Goal: Task Accomplishment & Management: Manage account settings

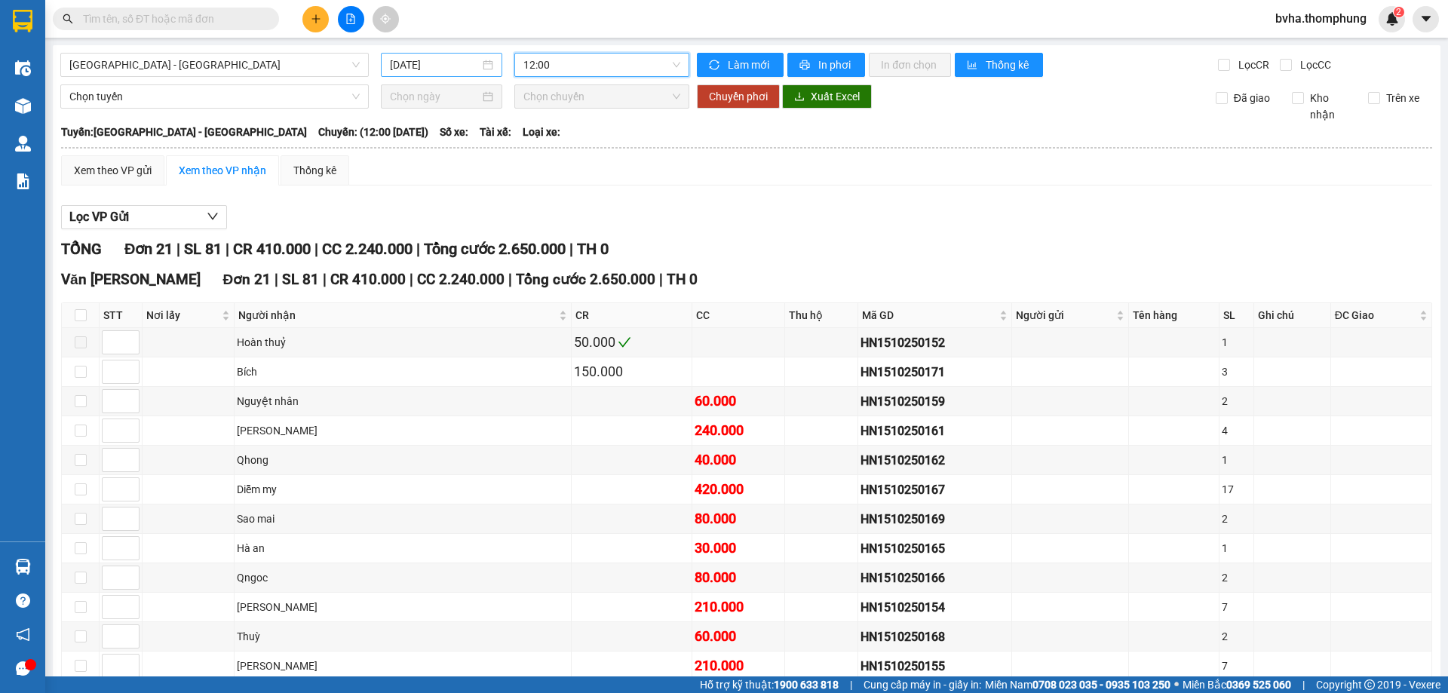
click at [426, 62] on input "[DATE]" at bounding box center [435, 65] width 90 height 17
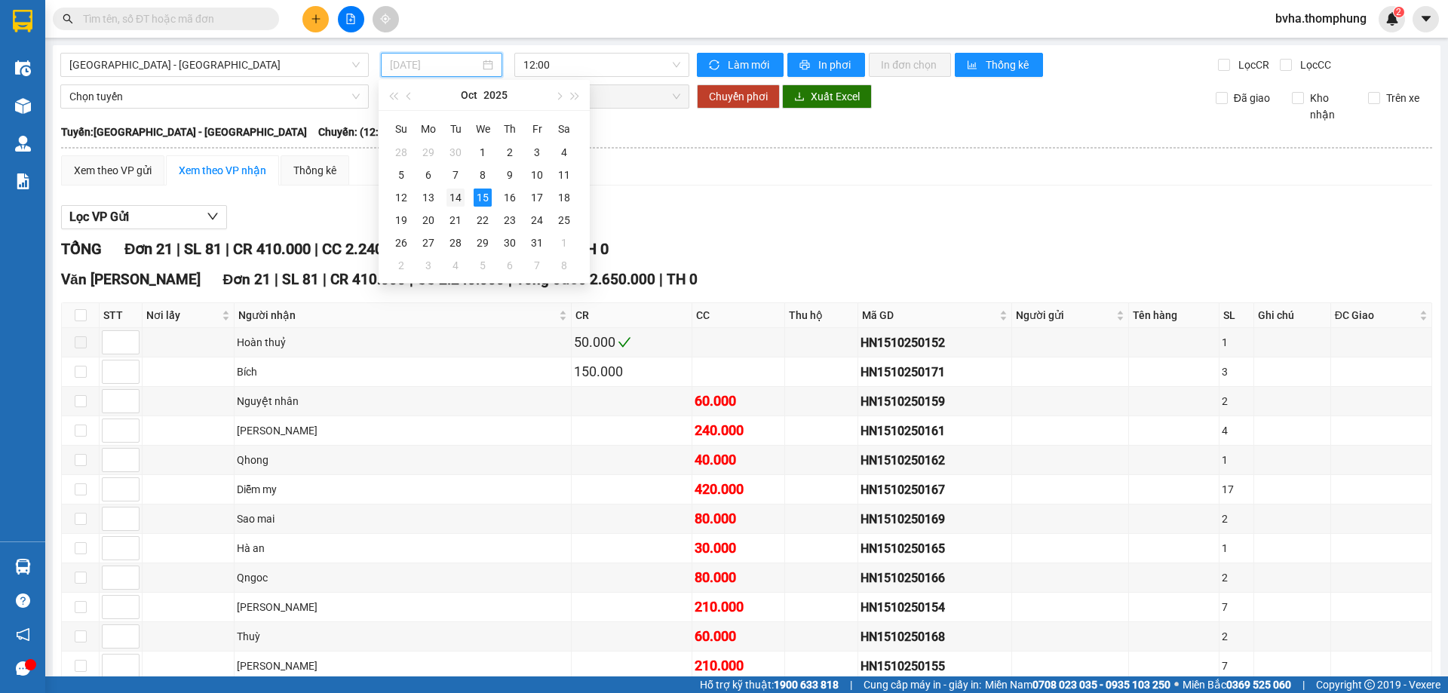
click at [446, 198] on div "14" at bounding box center [455, 198] width 18 height 18
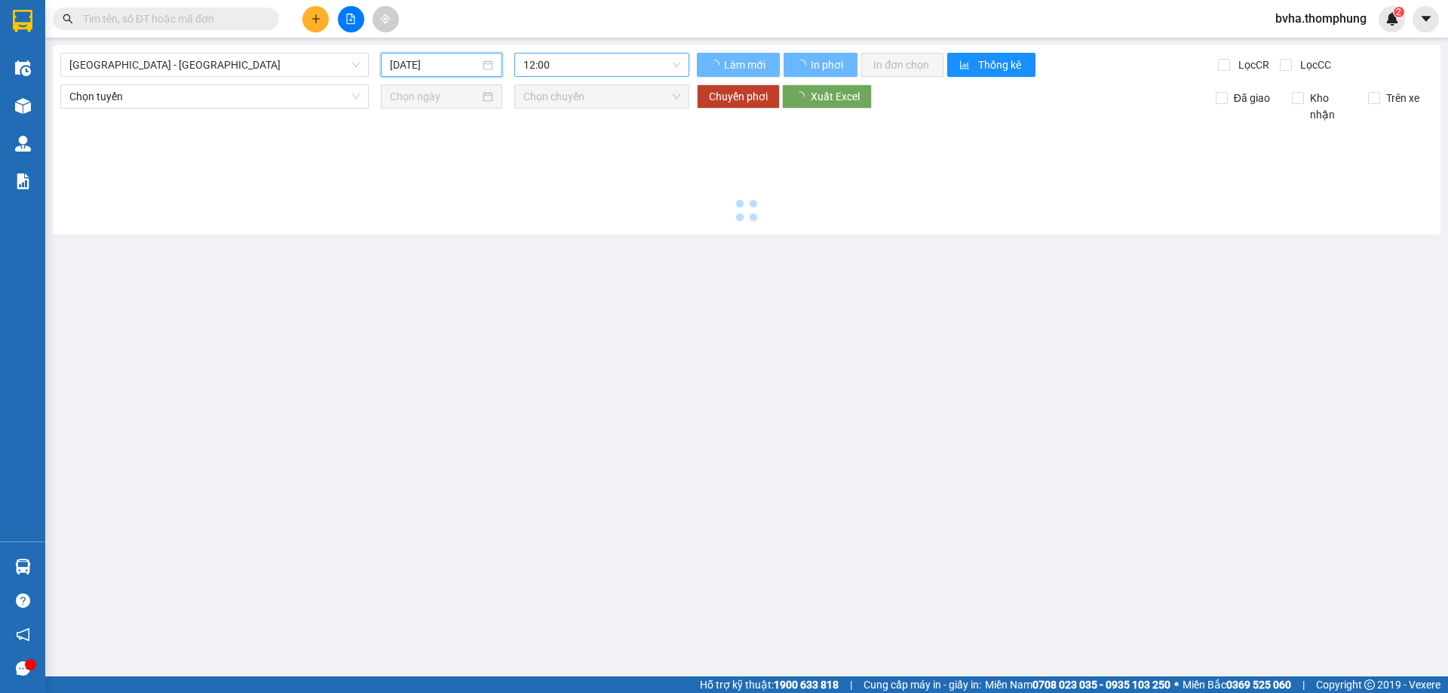
type input "[DATE]"
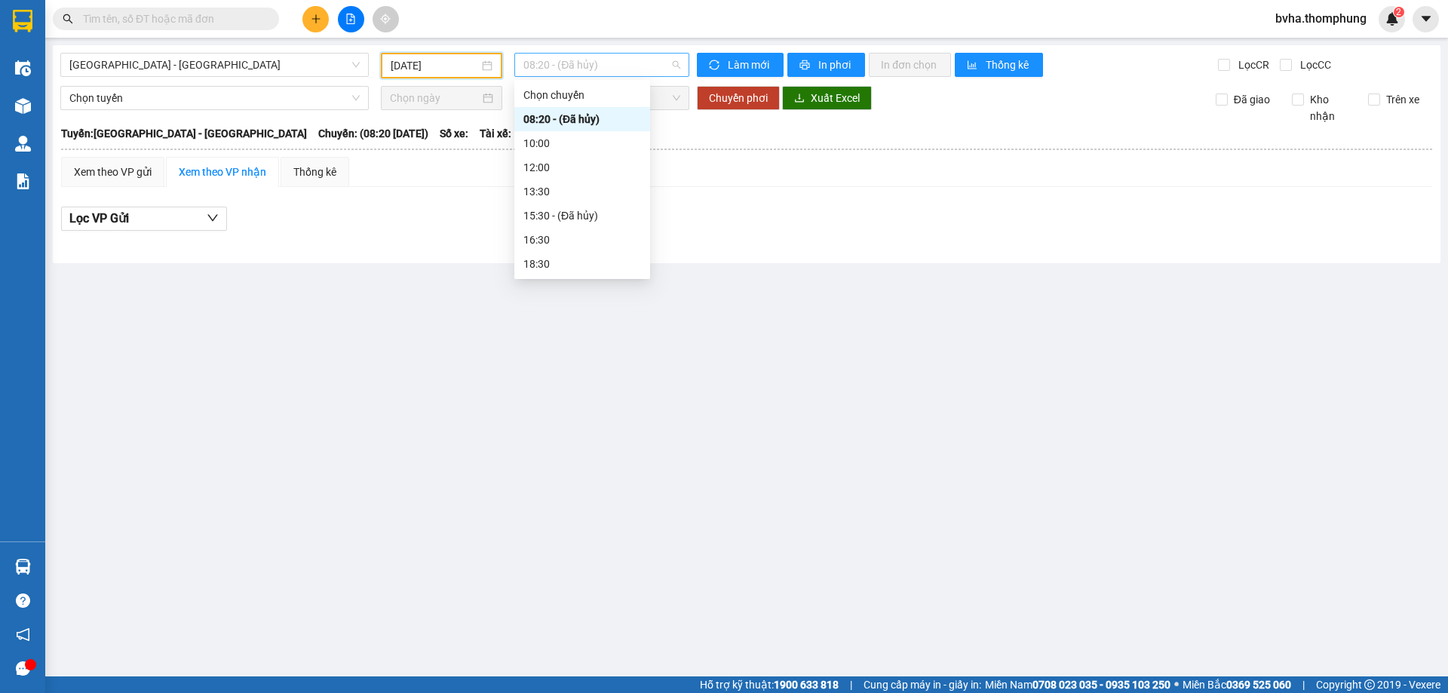
click at [630, 63] on span "08:20 - (Đã hủy)" at bounding box center [601, 65] width 157 height 23
click at [584, 238] on div "16:30" at bounding box center [582, 240] width 118 height 17
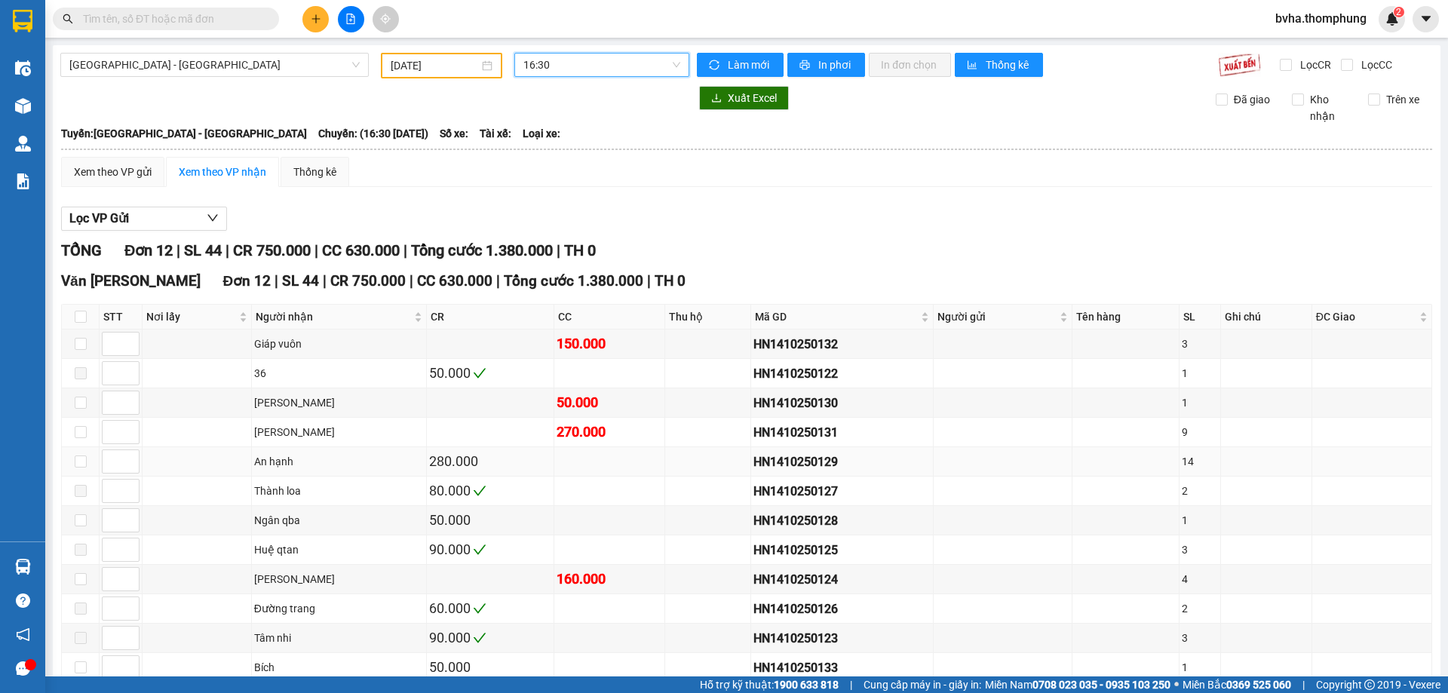
scroll to position [84, 0]
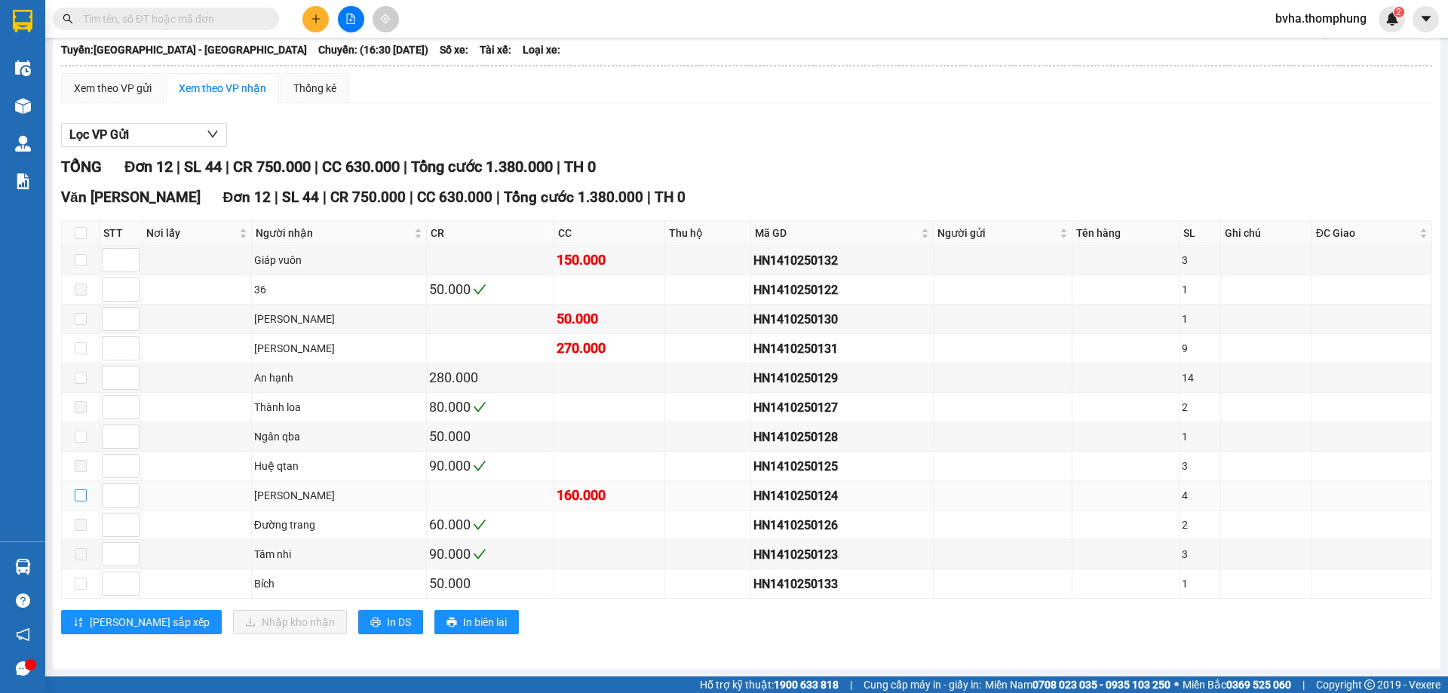
click at [78, 496] on input "checkbox" at bounding box center [81, 495] width 12 height 12
checkbox input "true"
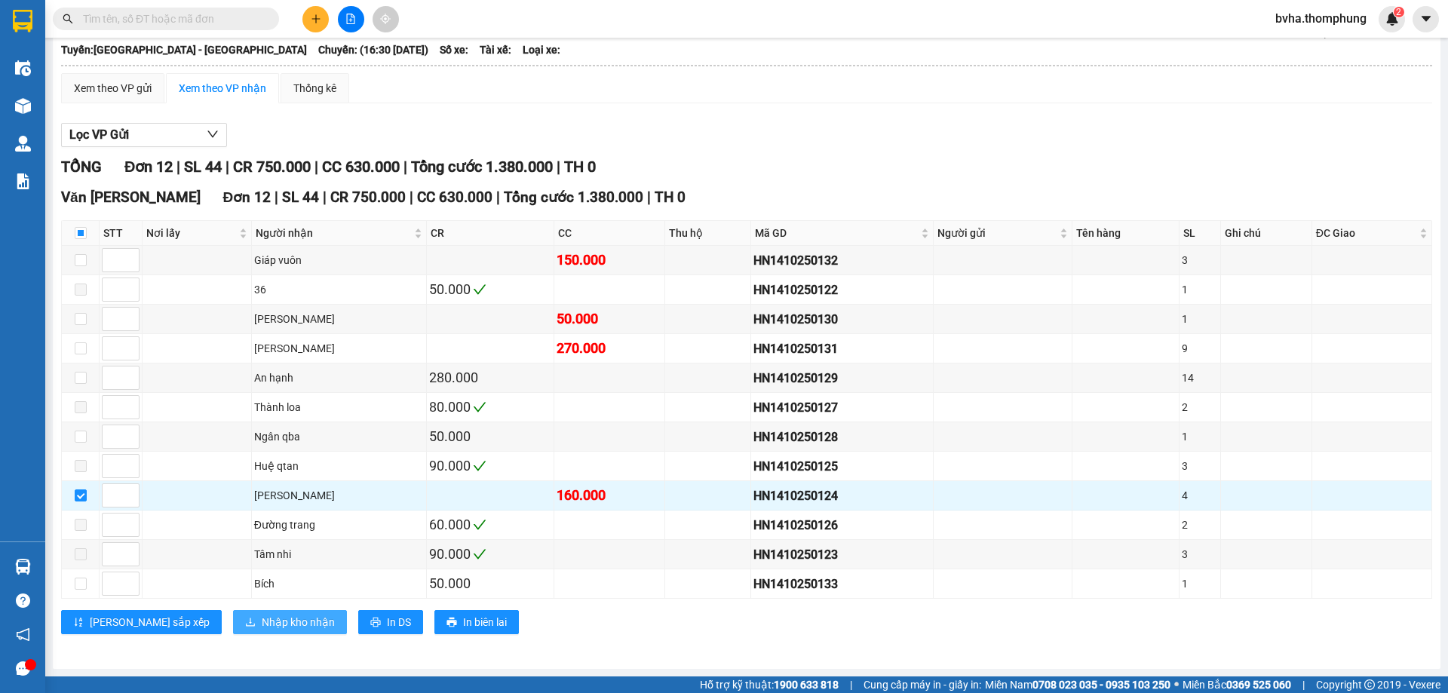
click at [262, 627] on span "Nhập kho nhận" at bounding box center [298, 622] width 73 height 17
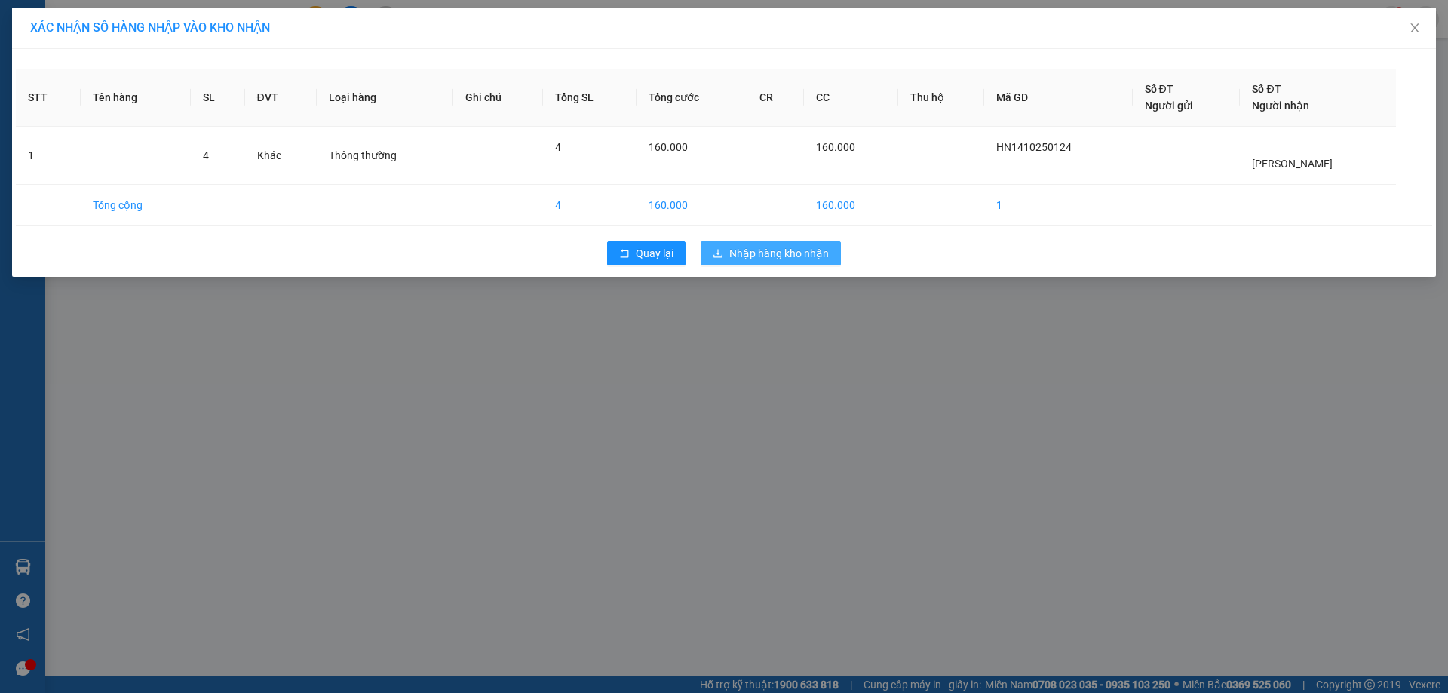
click at [730, 256] on span "Nhập hàng kho nhận" at bounding box center [779, 253] width 100 height 17
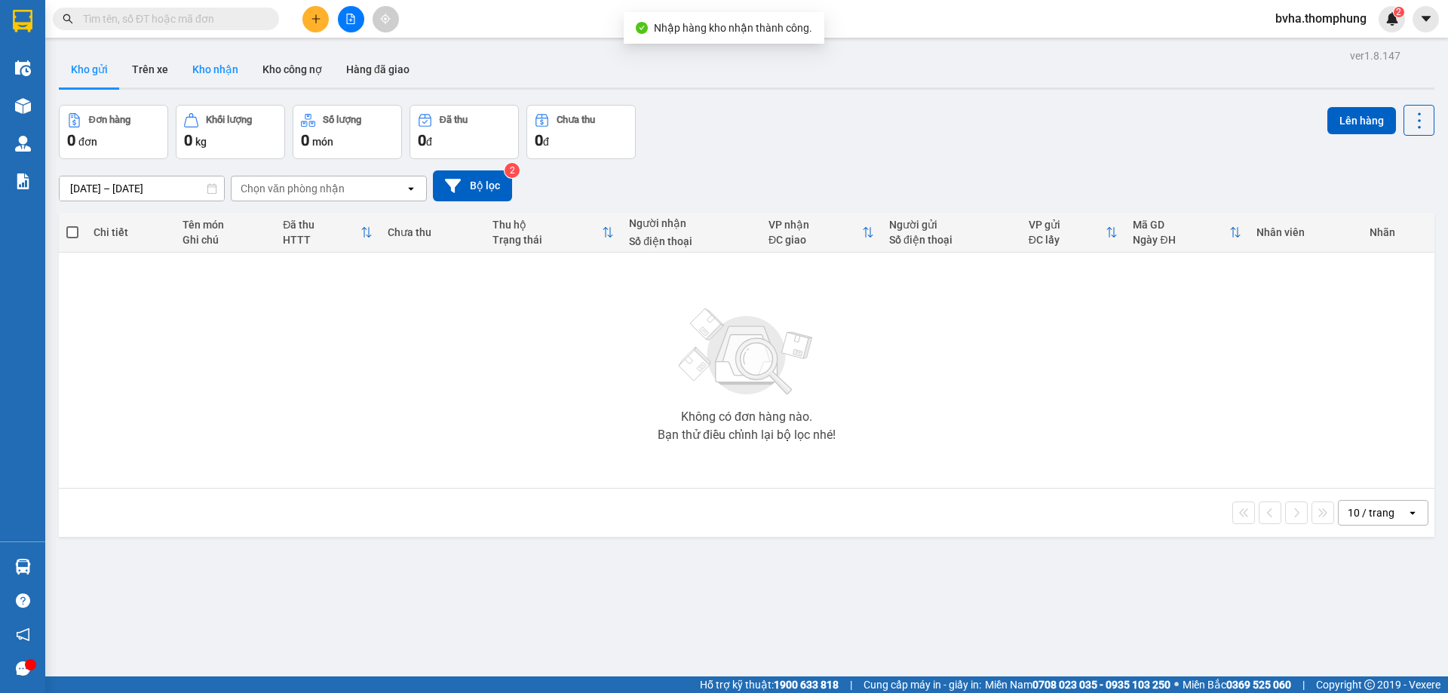
click at [196, 74] on button "Kho nhận" at bounding box center [215, 69] width 70 height 36
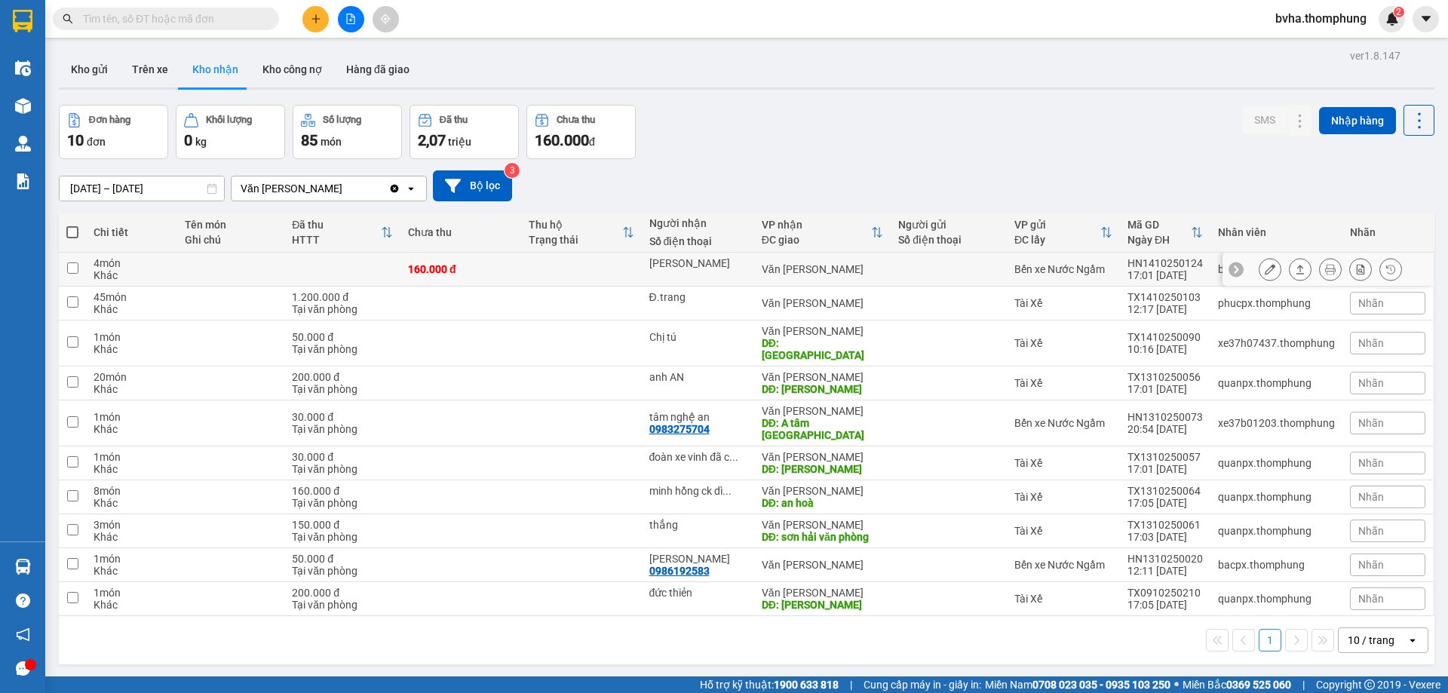
click at [1265, 274] on icon at bounding box center [1270, 269] width 11 height 11
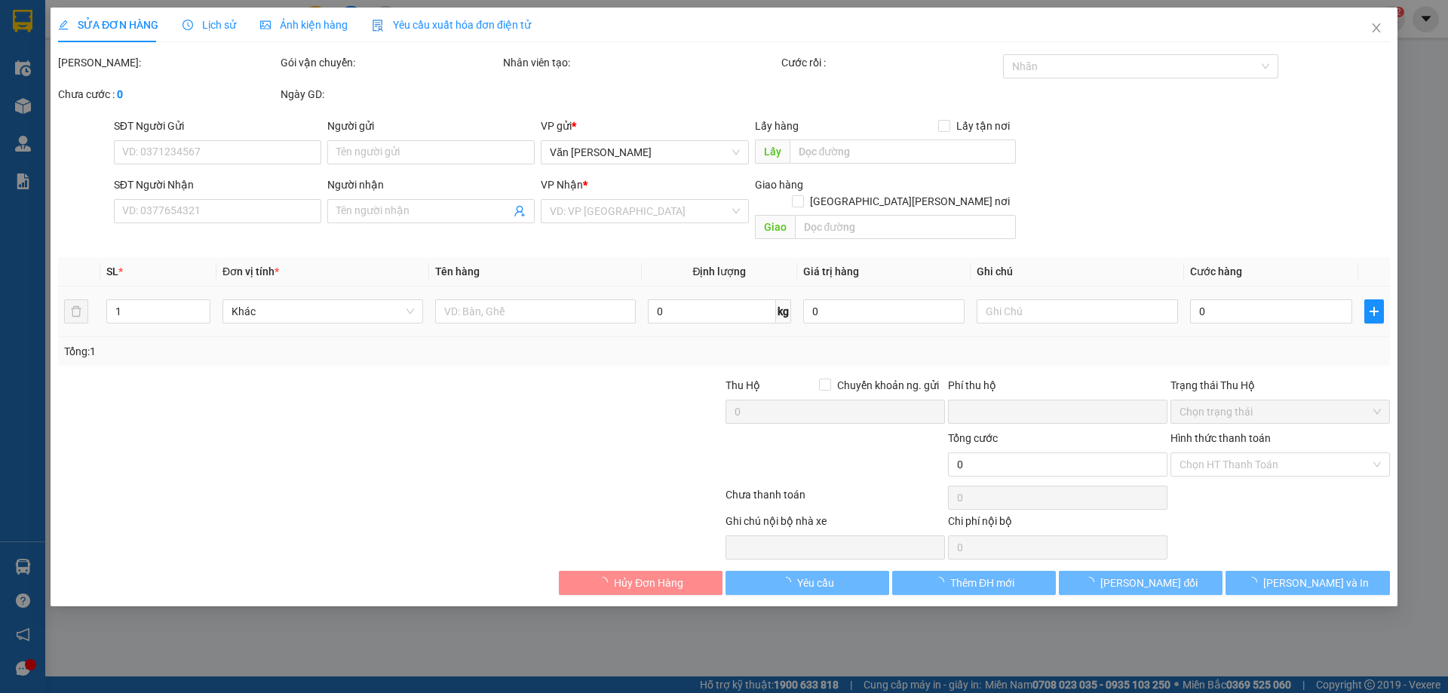
type input "[PERSON_NAME]"
type input "0"
type input "160.000"
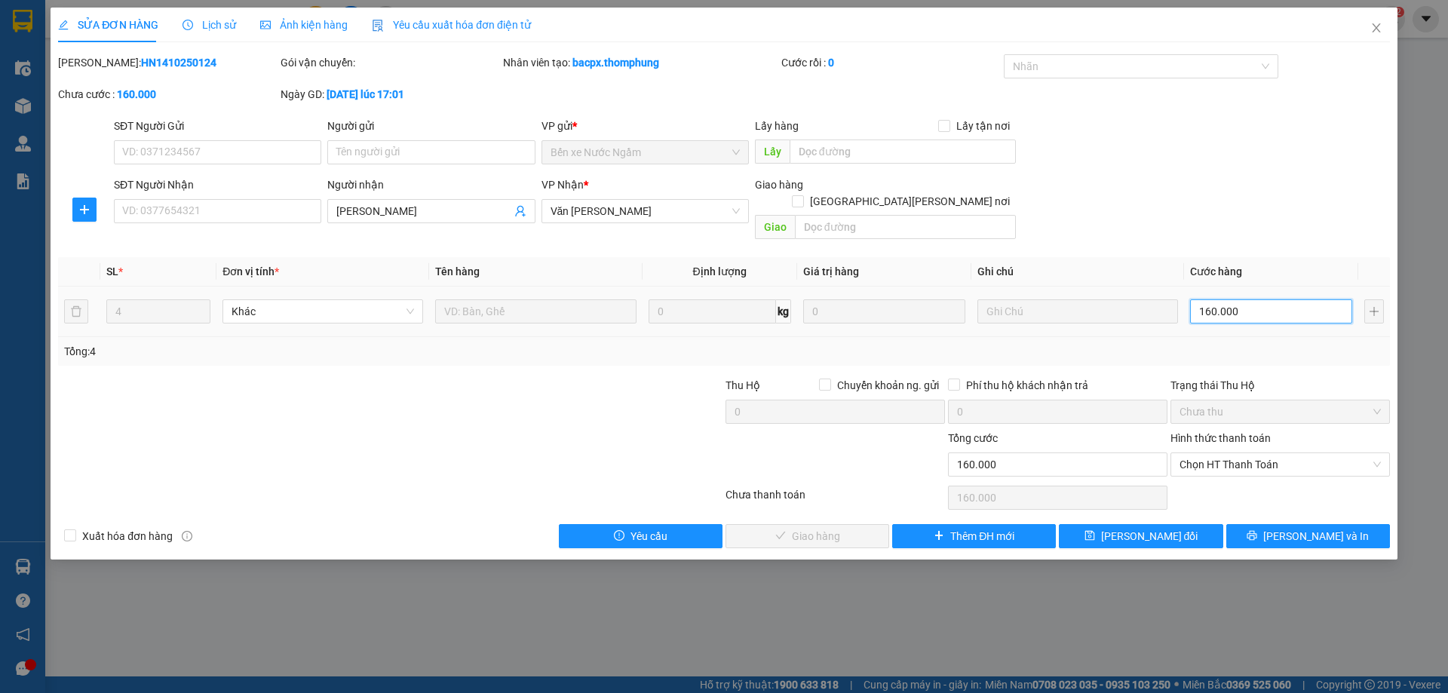
click at [1253, 299] on input "160.000" at bounding box center [1271, 311] width 162 height 24
type input "1"
type input "12"
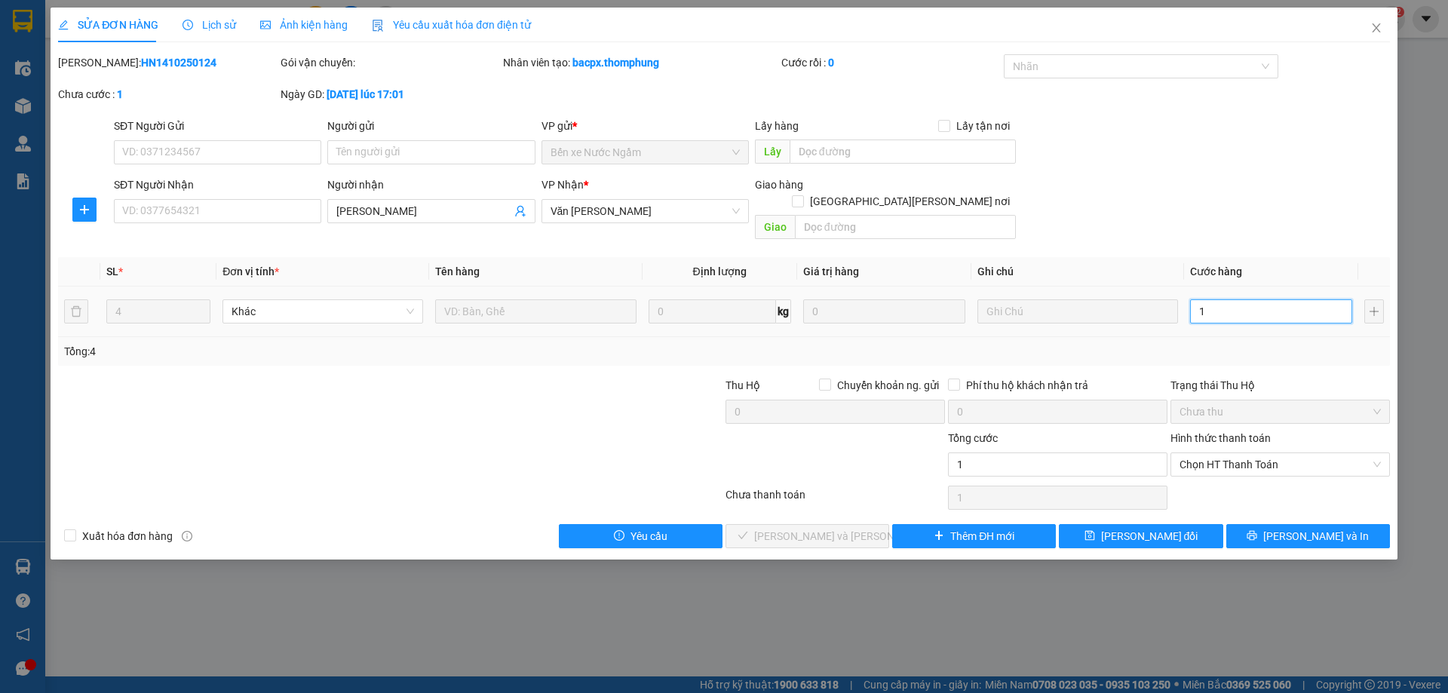
type input "12"
type input "120"
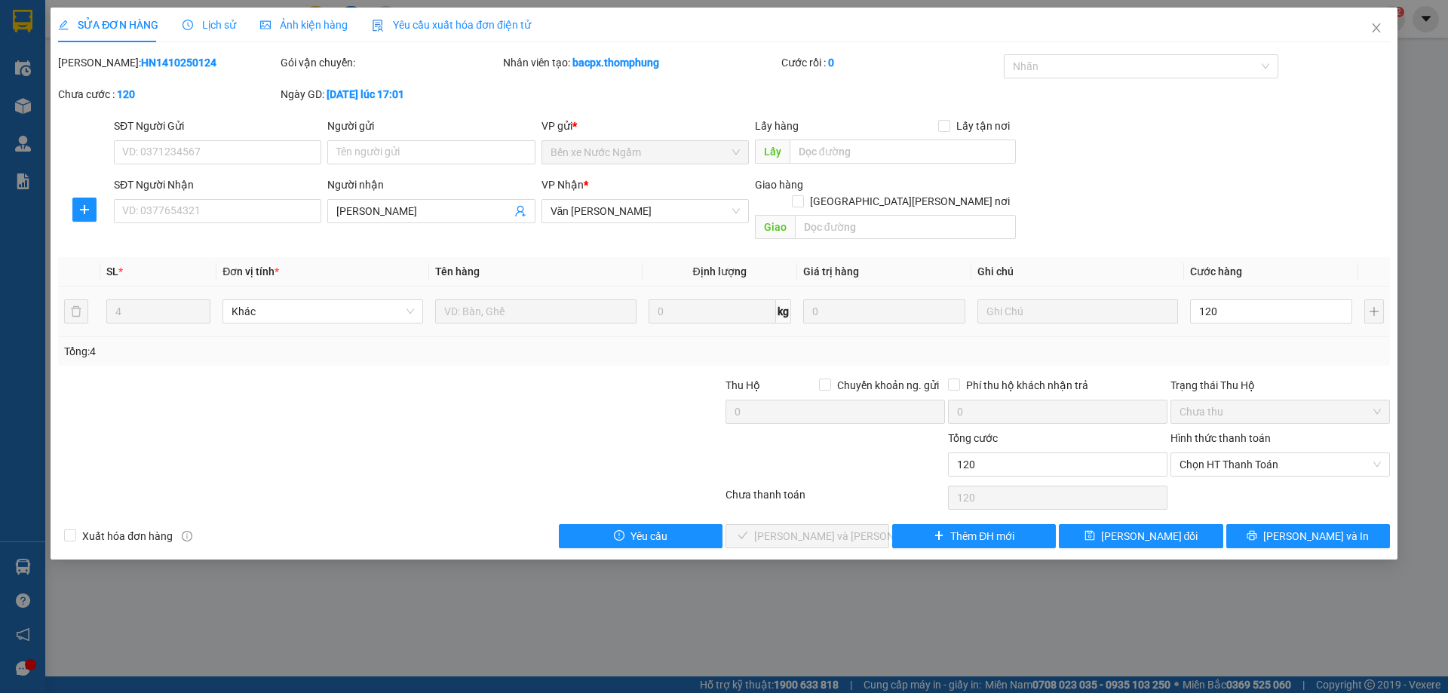
type input "120.000"
click at [1272, 316] on td "120.000" at bounding box center [1271, 312] width 174 height 51
click at [1290, 453] on span "Chọn HT Thanh Toán" at bounding box center [1279, 464] width 201 height 23
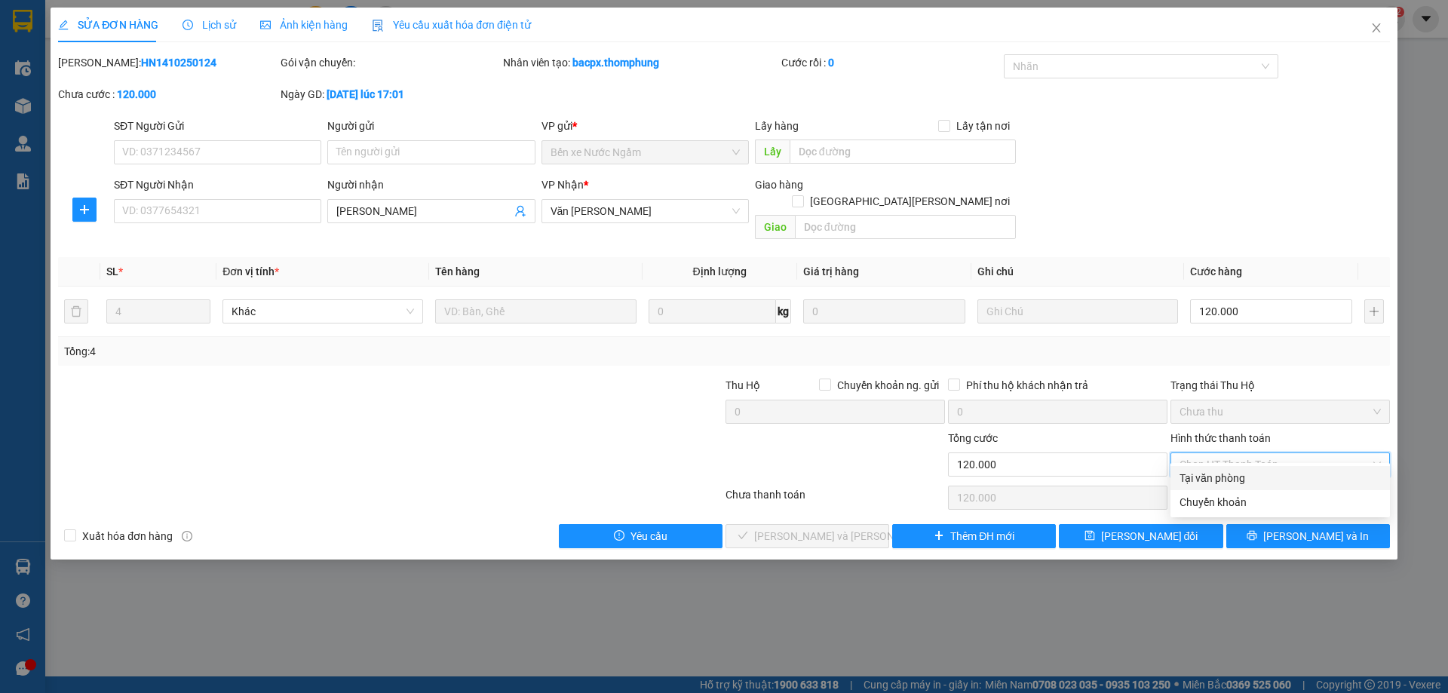
click at [1210, 475] on div "Tại văn phòng" at bounding box center [1279, 478] width 201 height 17
type input "0"
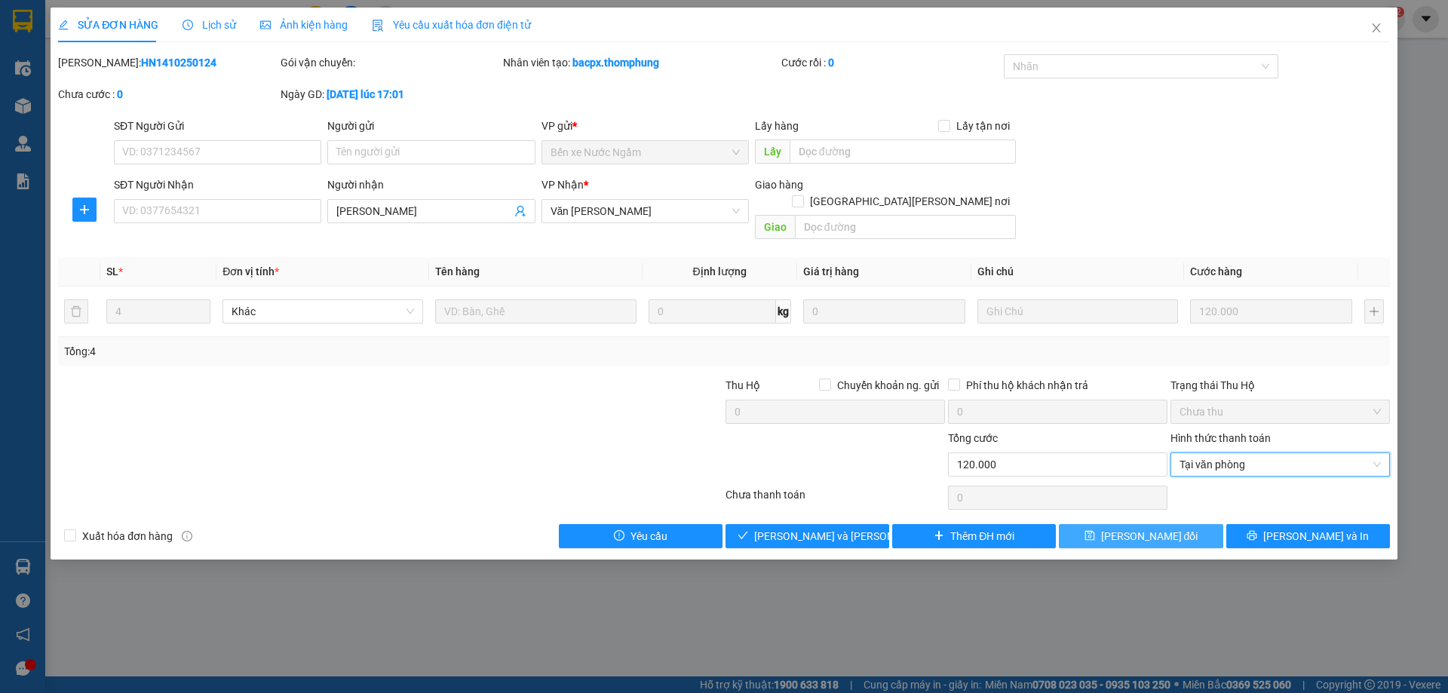
click at [1162, 528] on span "[PERSON_NAME] đổi" at bounding box center [1149, 536] width 97 height 17
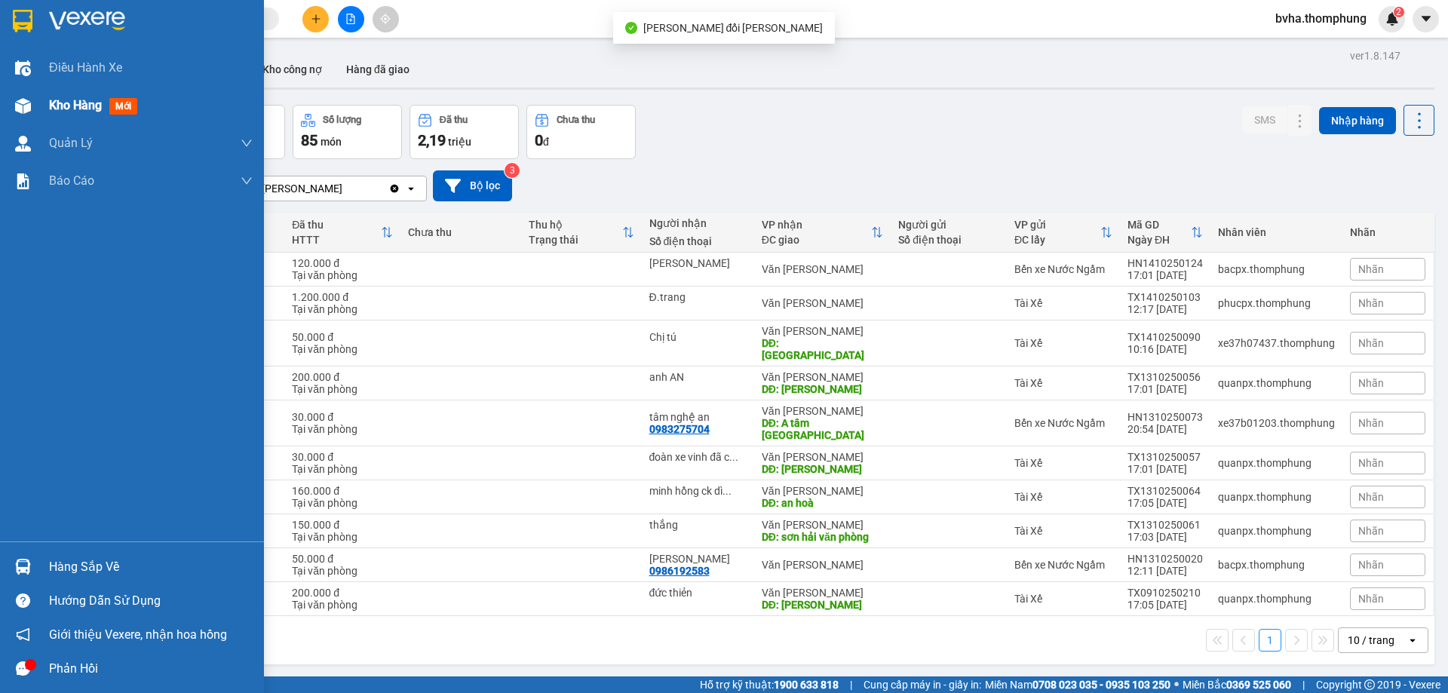
click at [44, 100] on div "Kho hàng mới" at bounding box center [132, 106] width 264 height 38
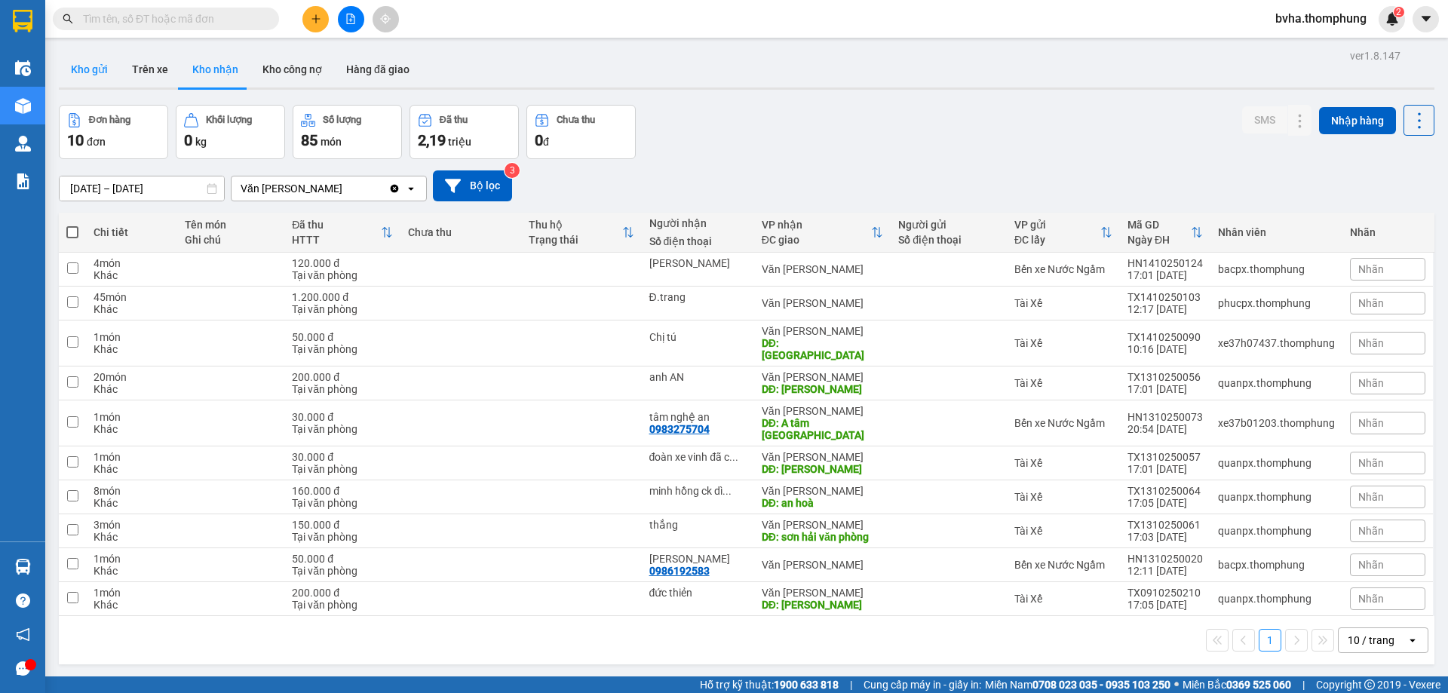
click at [76, 63] on button "Kho gửi" at bounding box center [89, 69] width 61 height 36
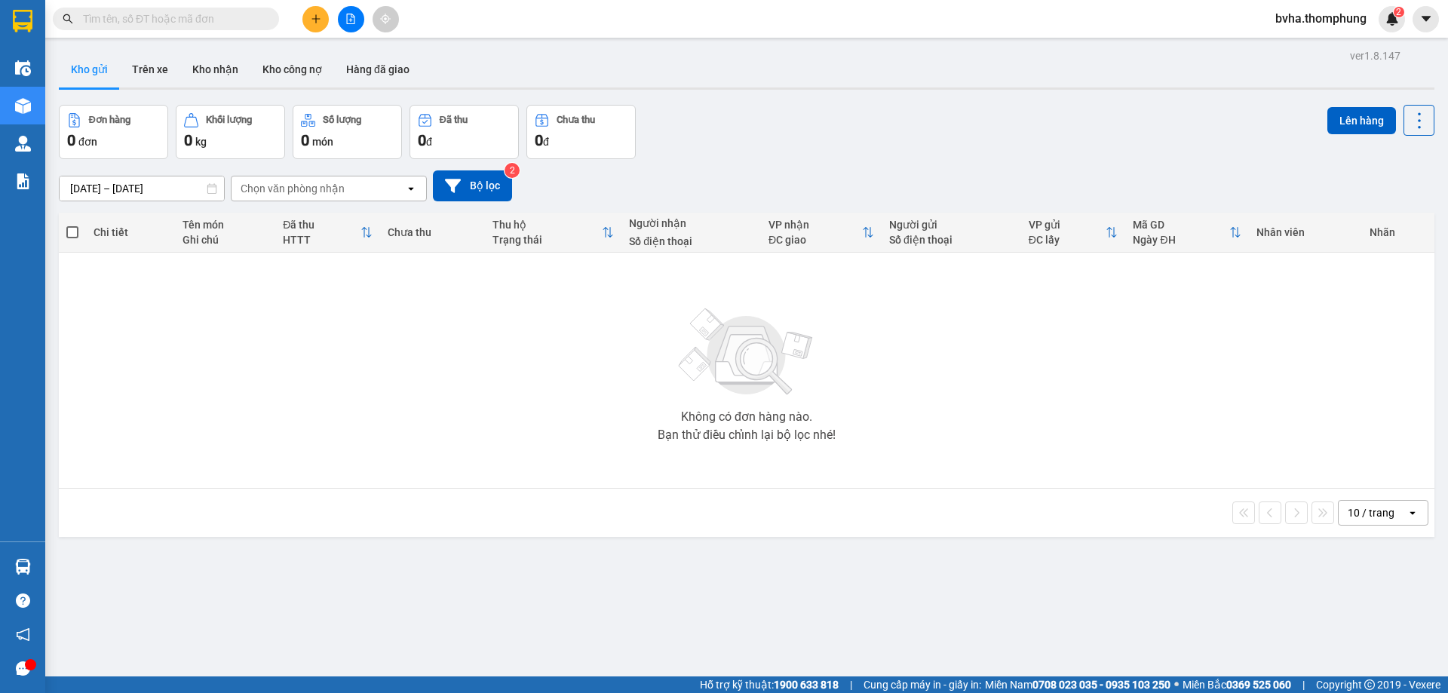
click at [351, 15] on icon "file-add" at bounding box center [350, 19] width 11 height 11
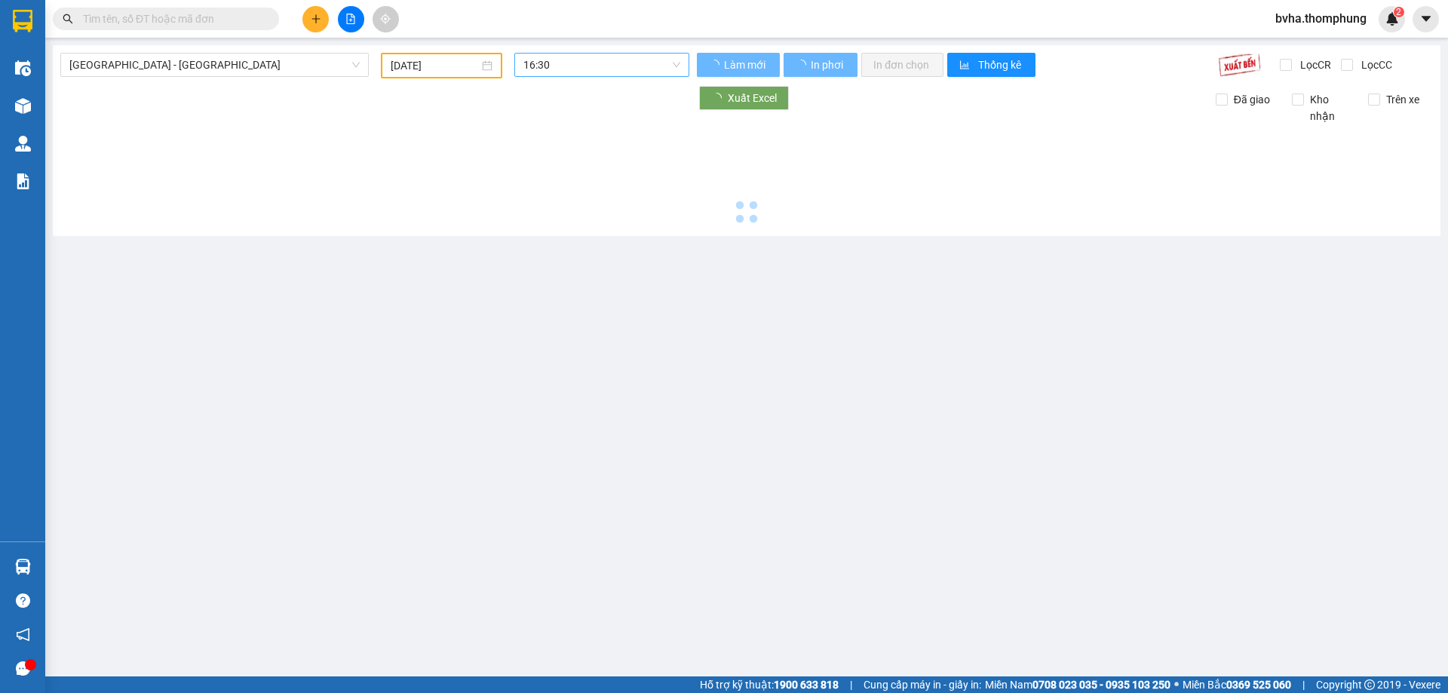
click at [594, 69] on span "16:30" at bounding box center [601, 65] width 157 height 23
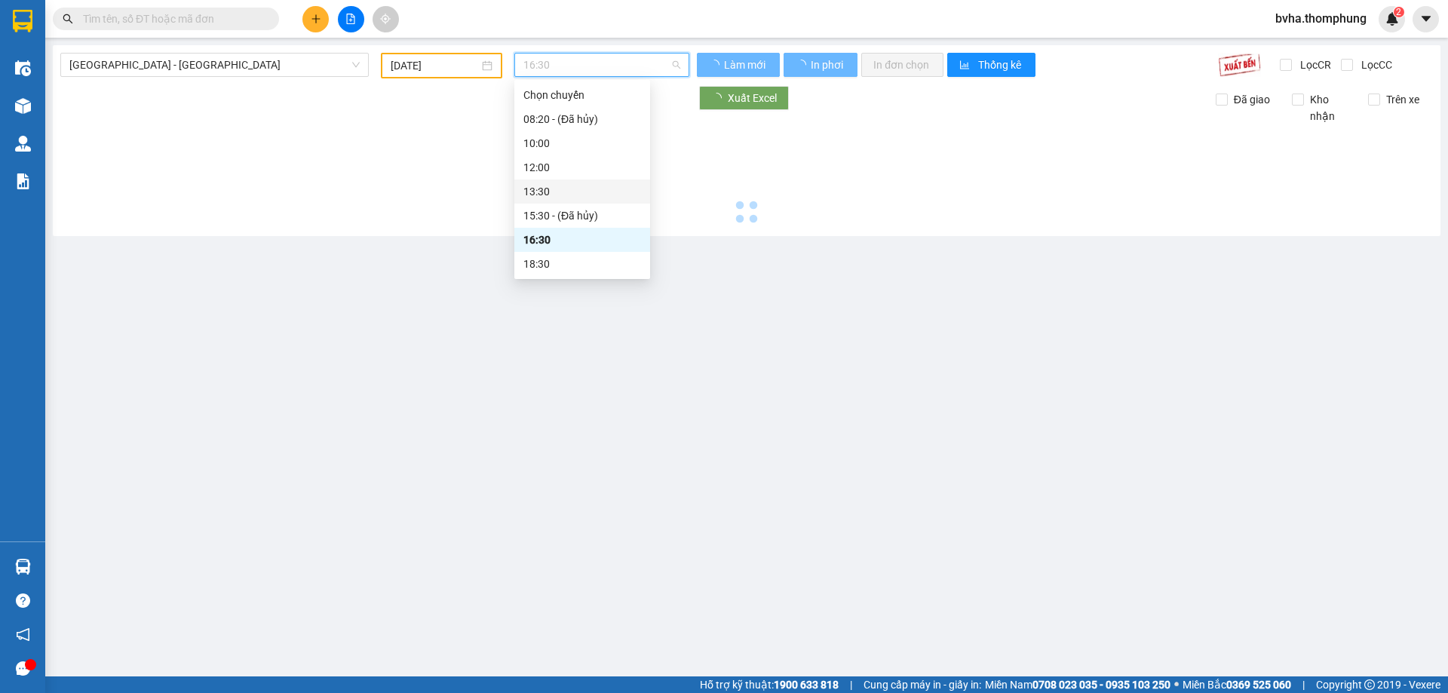
click at [536, 189] on div "13:30" at bounding box center [582, 191] width 118 height 17
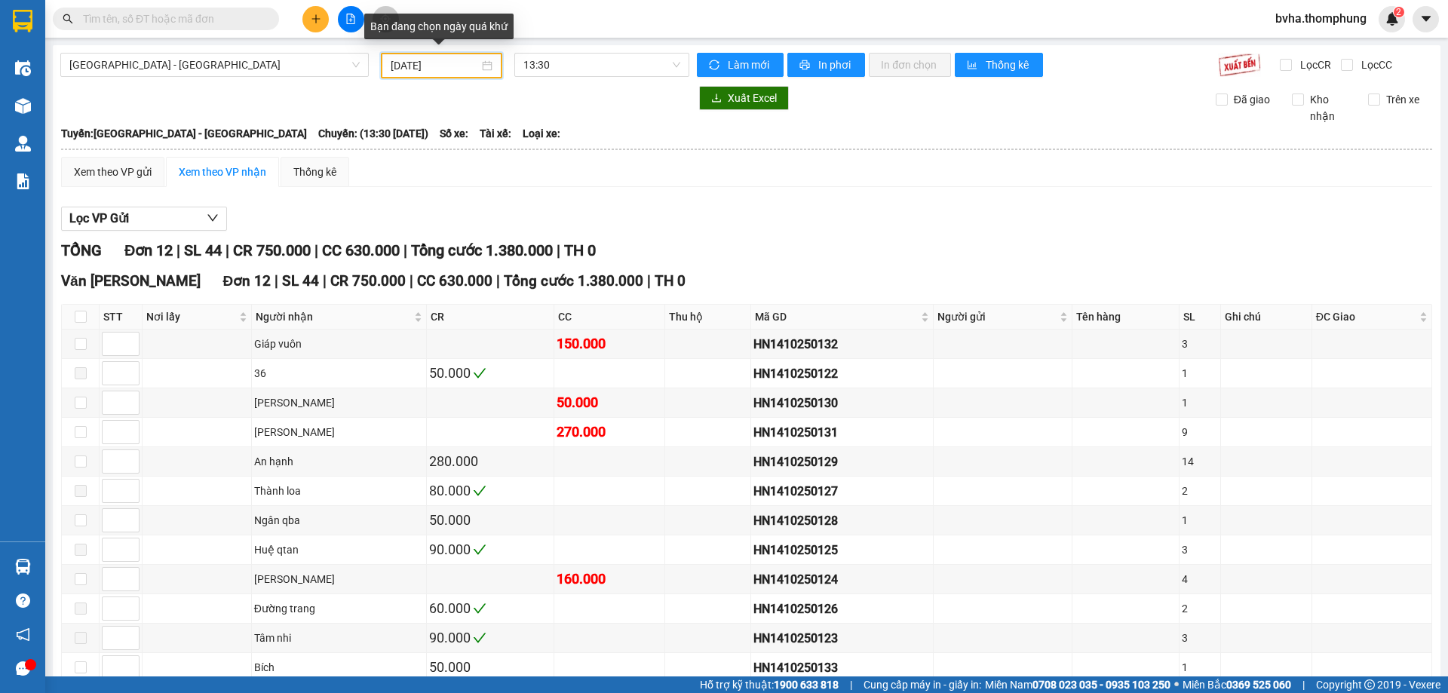
click at [459, 69] on input "[DATE]" at bounding box center [435, 65] width 88 height 17
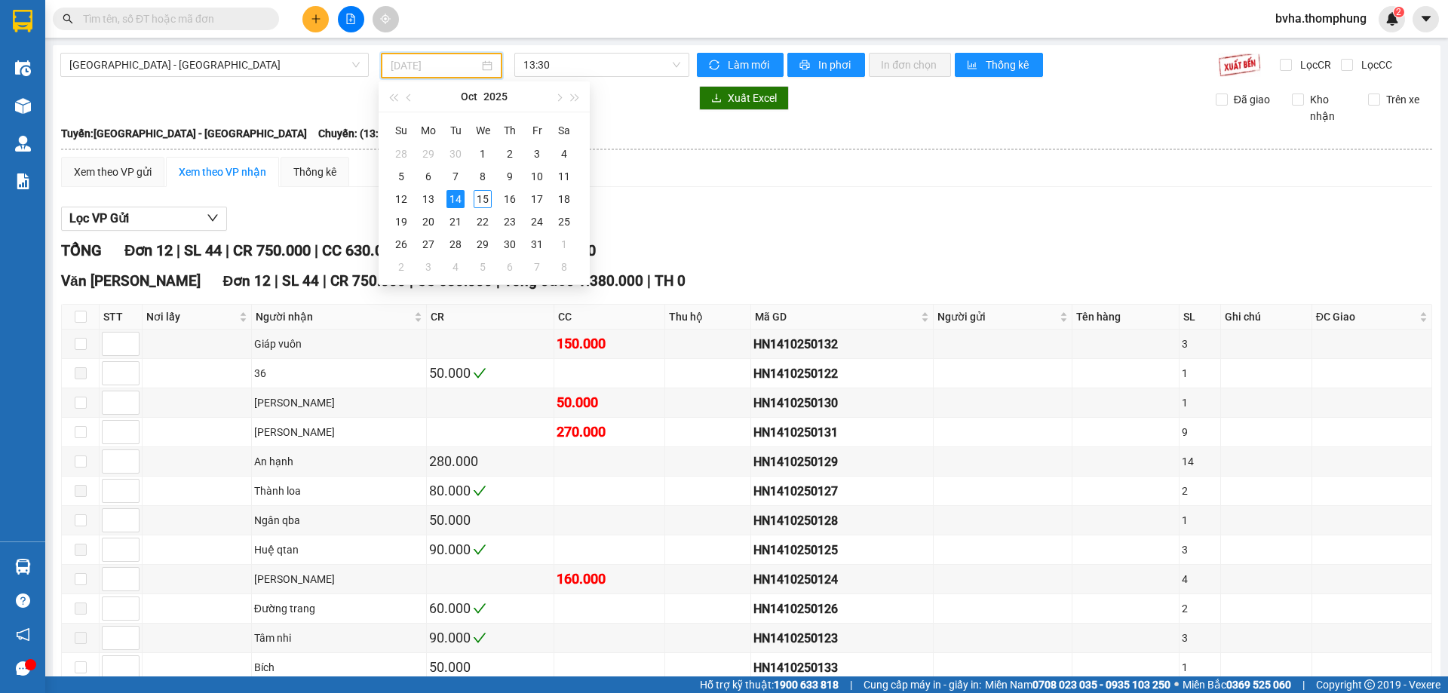
type input "[DATE]"
click at [710, 148] on th at bounding box center [746, 150] width 1373 height 14
